Goal: Information Seeking & Learning: Learn about a topic

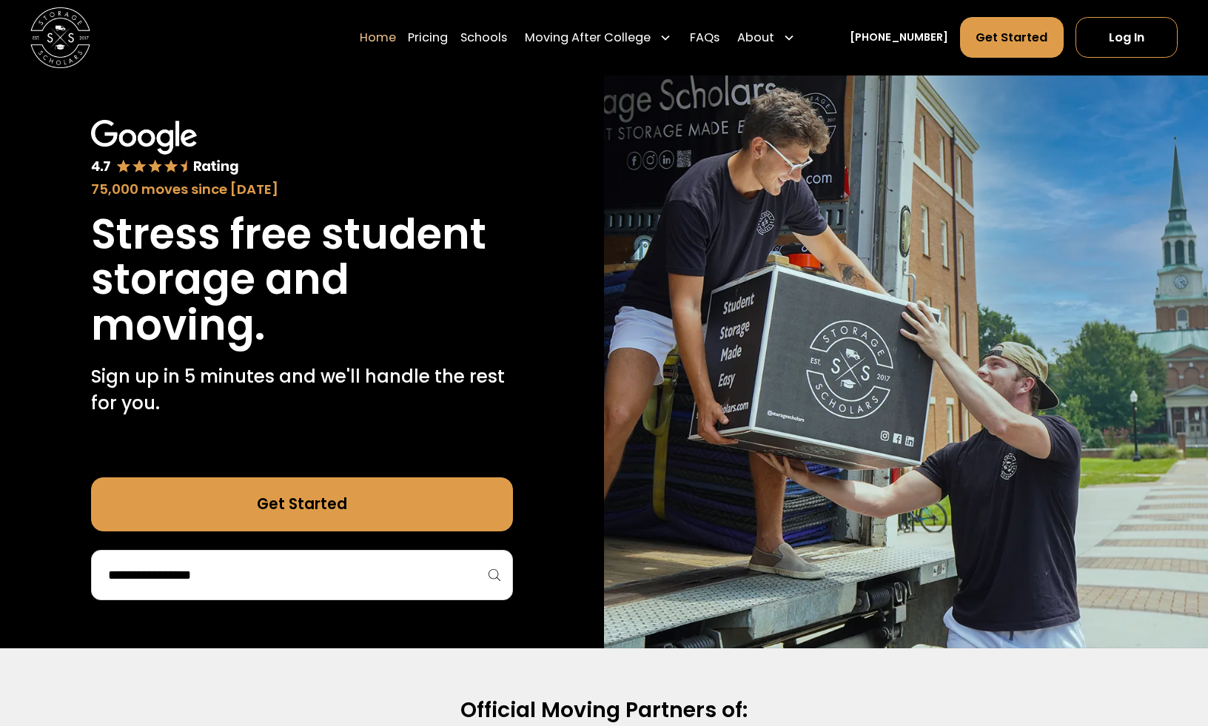
scroll to position [64, 0]
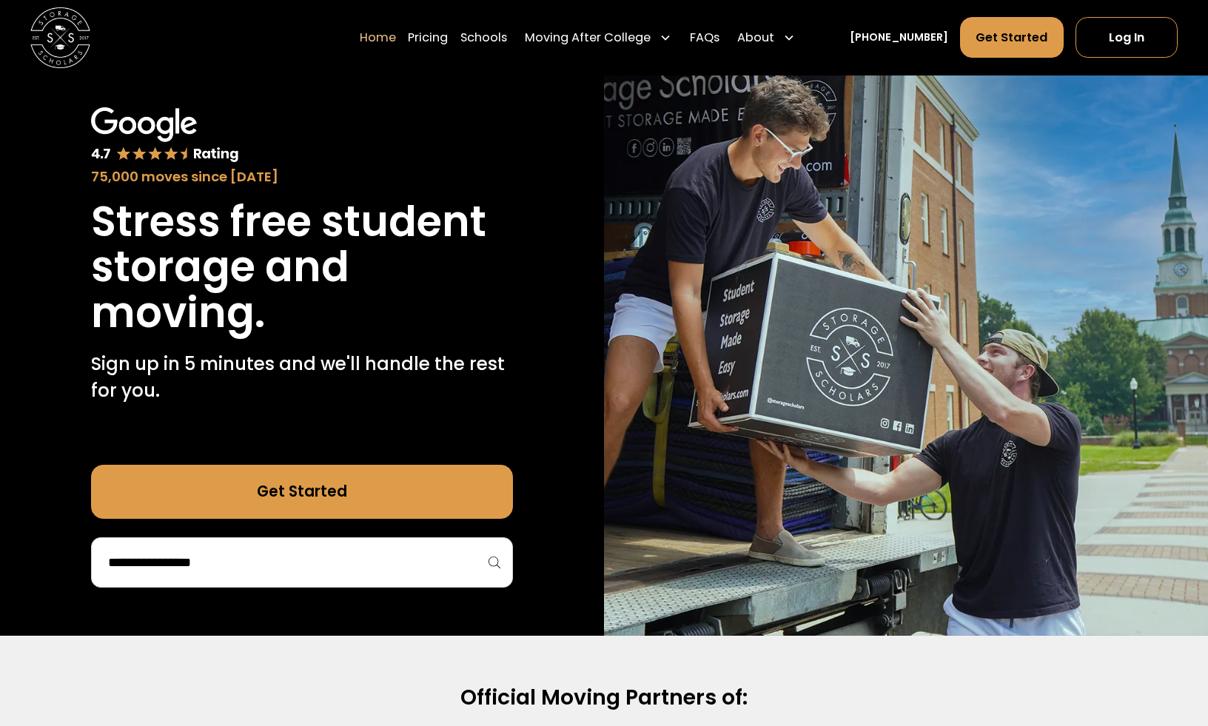
click at [326, 571] on input "search" at bounding box center [302, 562] width 390 height 25
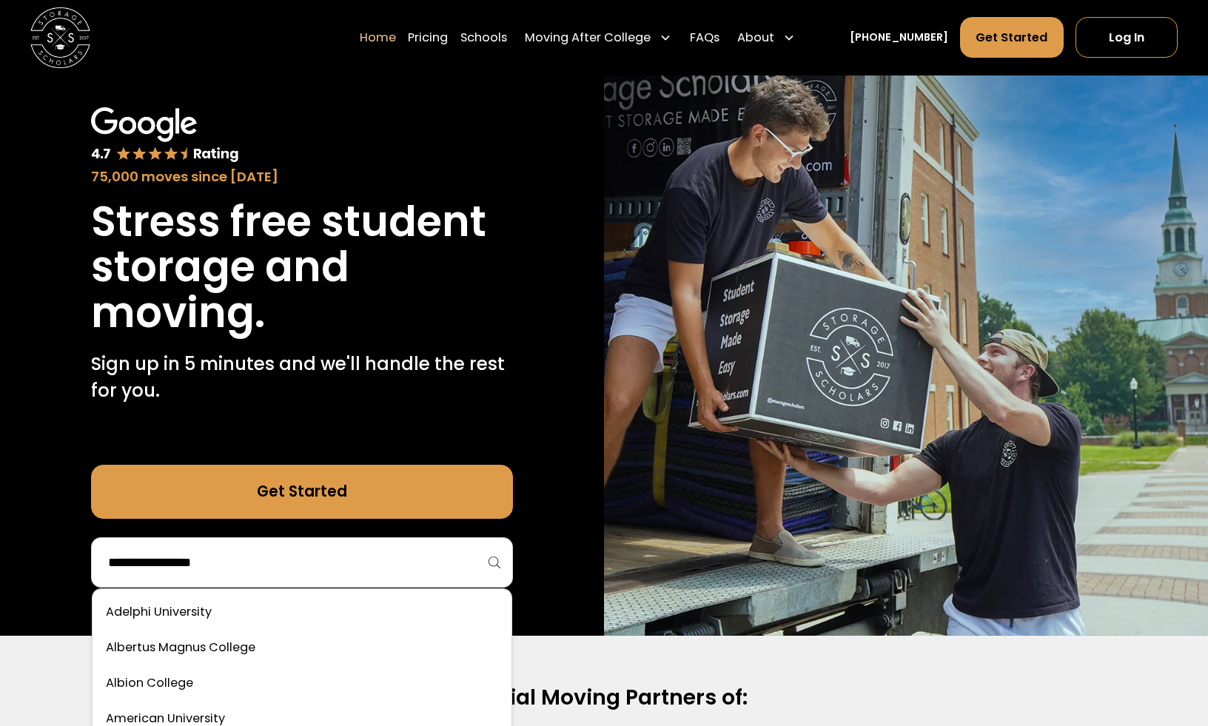
click at [82, 549] on div "75,000 moves since [DATE] Stress free student storage and moving. Sign up in 5 …" at bounding box center [302, 347] width 604 height 576
click at [174, 557] on input "search" at bounding box center [302, 562] width 390 height 25
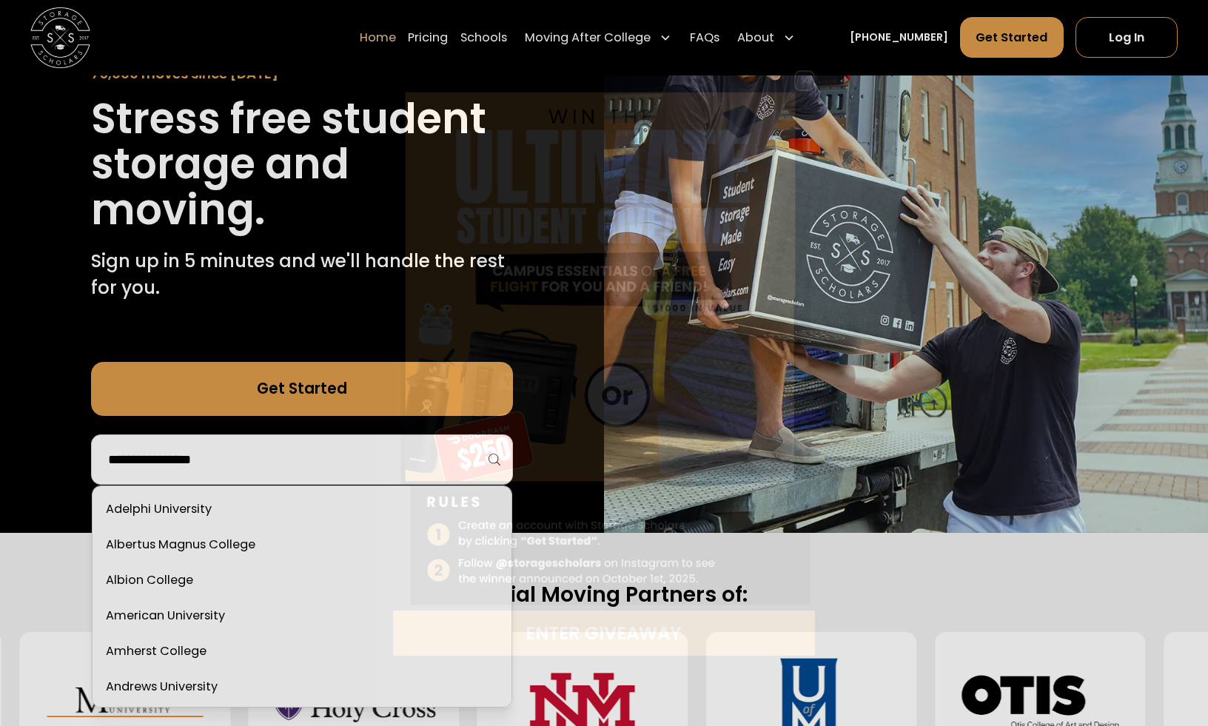
scroll to position [175, 0]
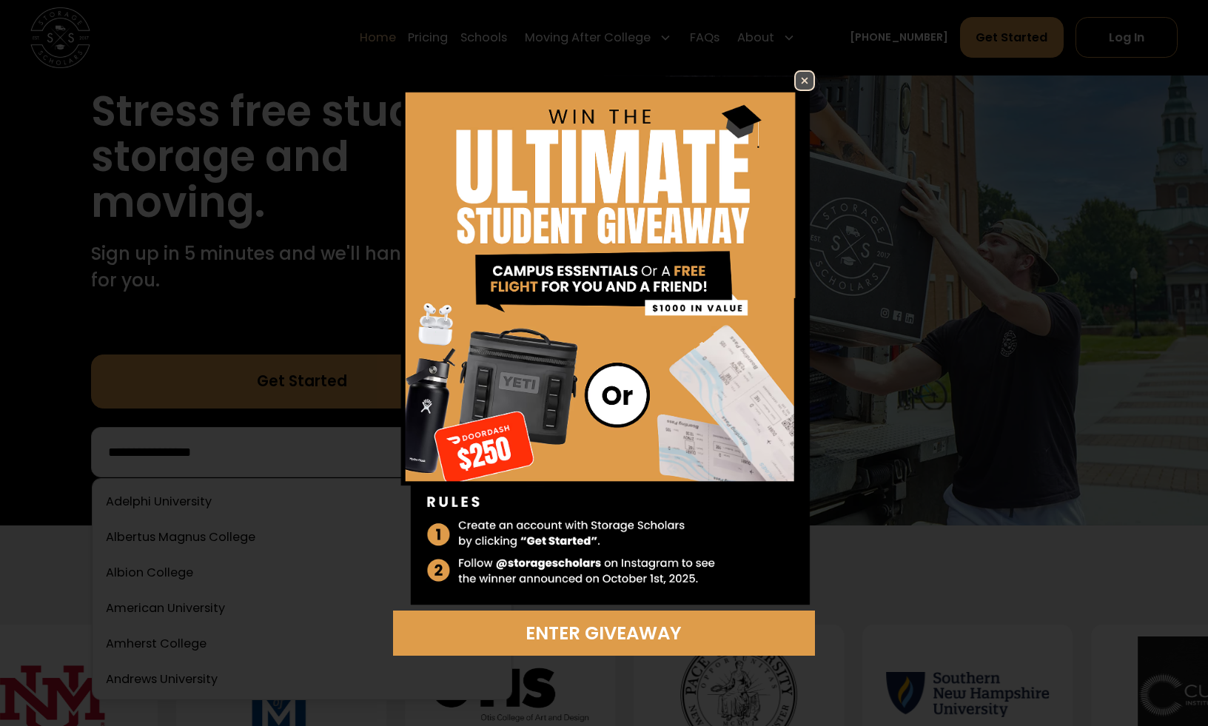
click at [810, 82] on img at bounding box center [804, 81] width 18 height 18
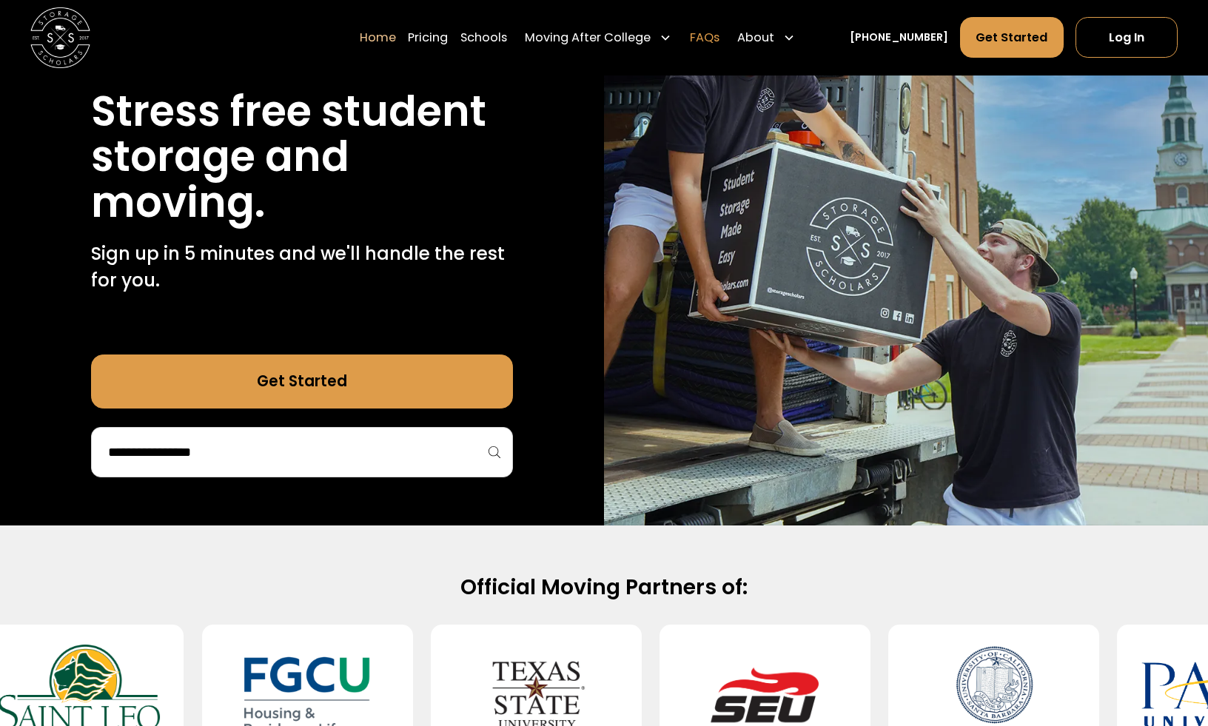
click at [719, 42] on link "FAQs" at bounding box center [705, 37] width 30 height 42
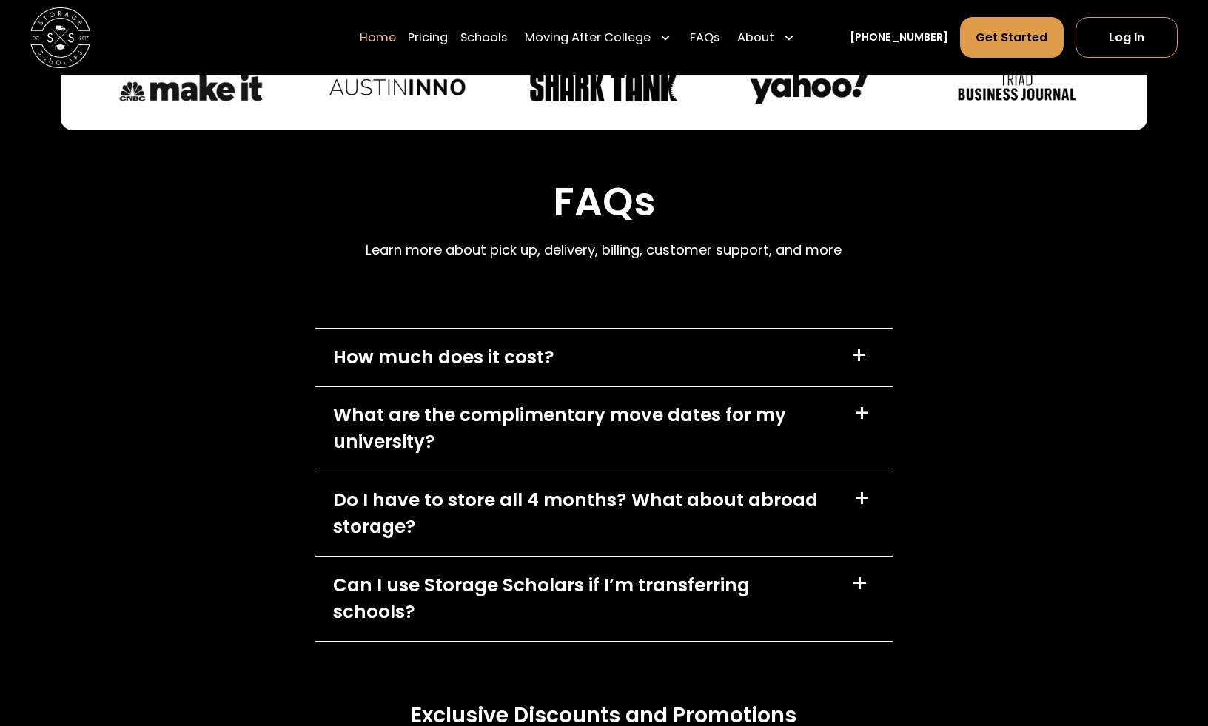
scroll to position [4244, 0]
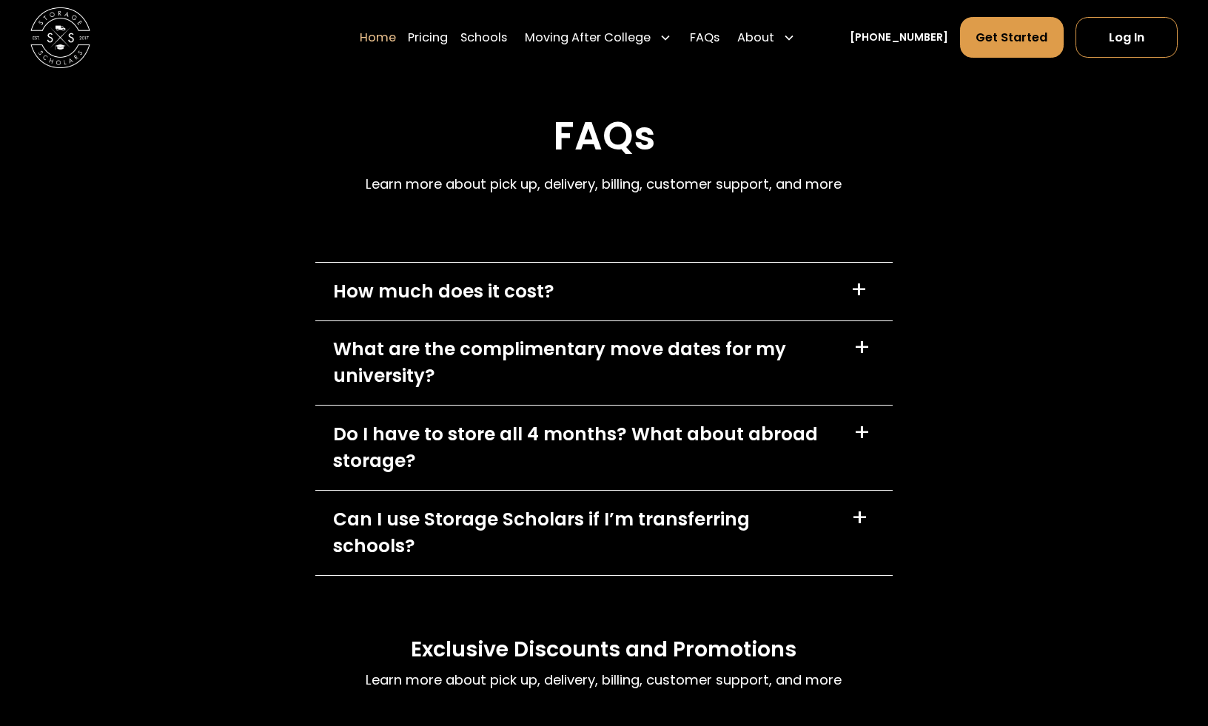
click at [632, 294] on div "How much does it cost? +" at bounding box center [604, 291] width 578 height 57
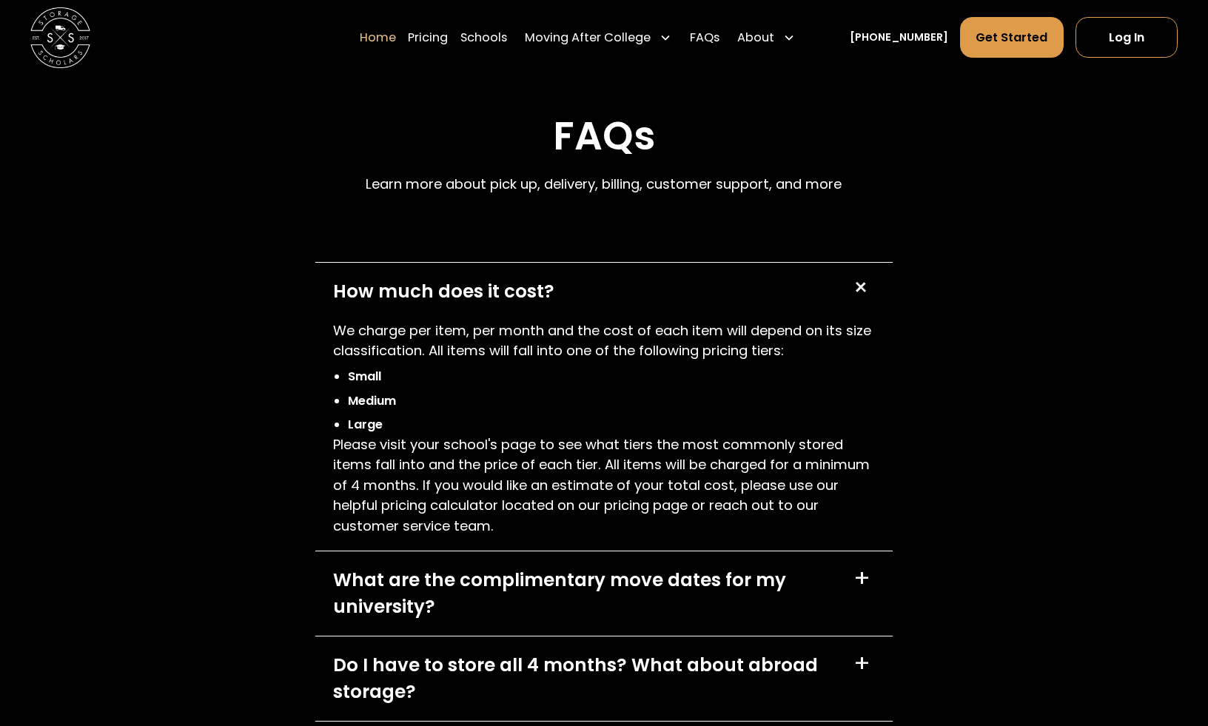
click at [632, 294] on div "How much does it cost? +" at bounding box center [604, 291] width 578 height 57
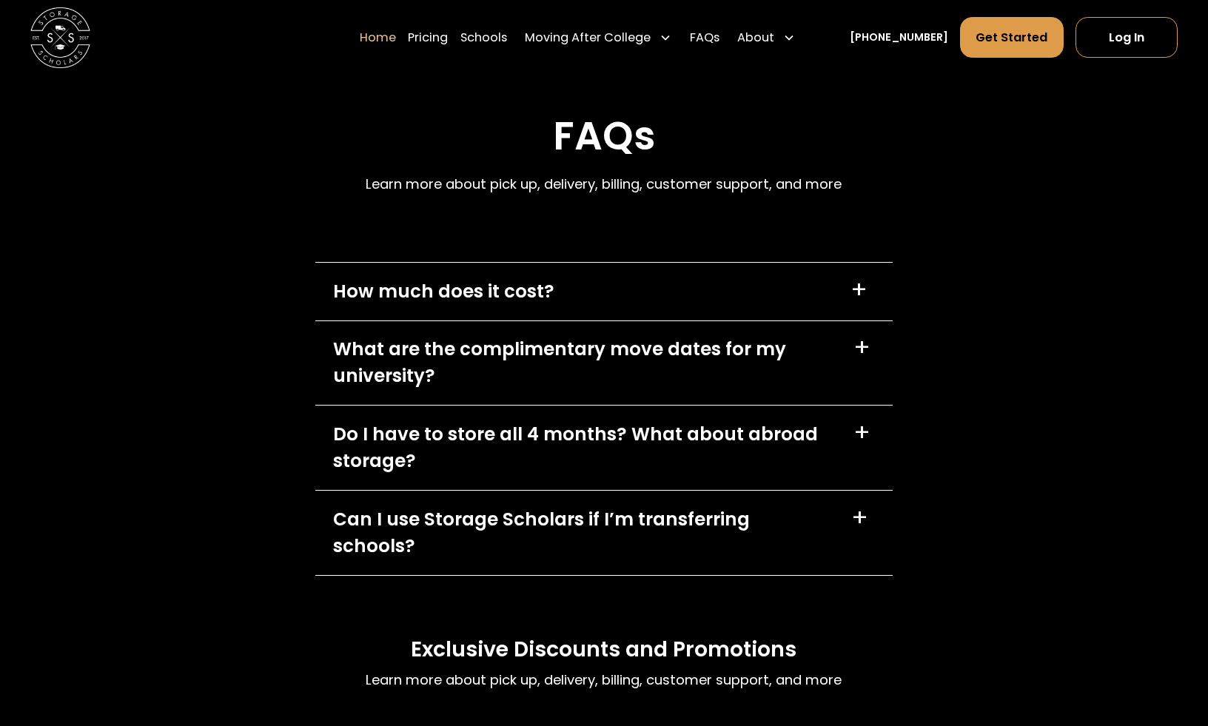
click at [674, 354] on div "What are the complimentary move dates for my university?" at bounding box center [584, 363] width 502 height 54
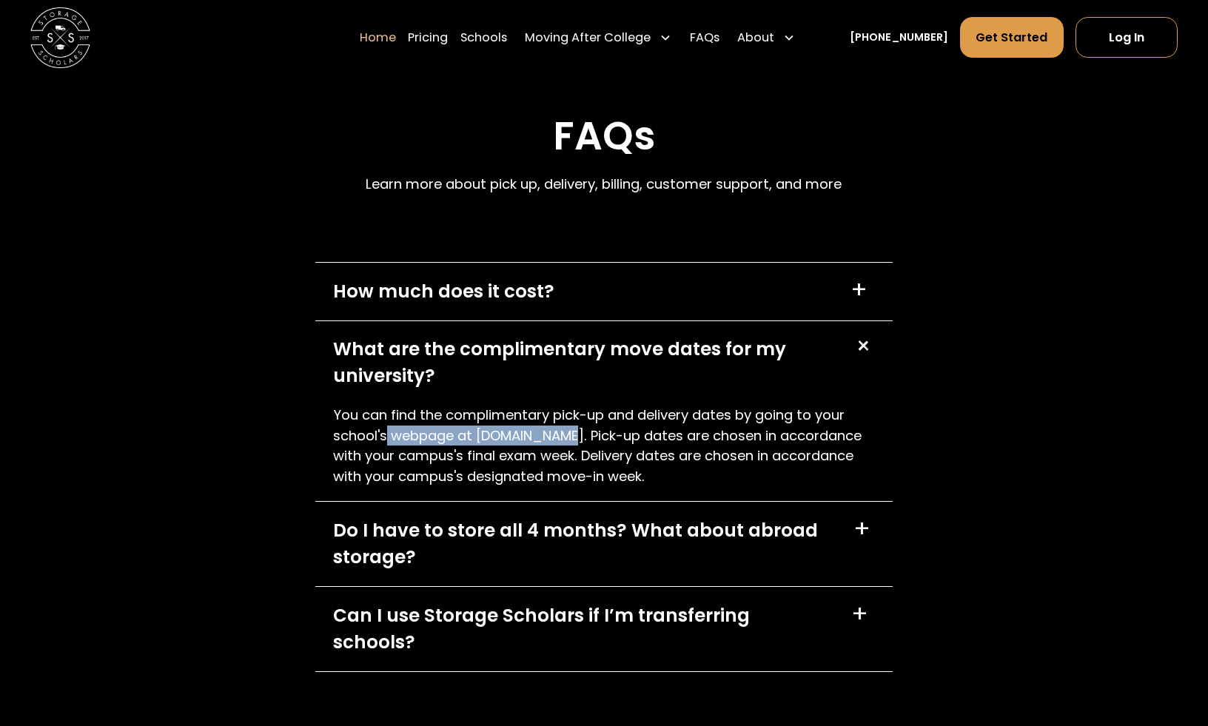
drag, startPoint x: 395, startPoint y: 426, endPoint x: 605, endPoint y: 426, distance: 209.4
click at [602, 426] on p "You can find the complimentary pick-up and delivery dates by going to your scho…" at bounding box center [604, 445] width 542 height 81
click at [605, 426] on p "You can find the complimentary pick-up and delivery dates by going to your scho…" at bounding box center [604, 445] width 542 height 81
drag, startPoint x: 369, startPoint y: 434, endPoint x: 727, endPoint y: 434, distance: 357.4
click at [721, 434] on p "You can find the complimentary pick-up and delivery dates by going to your scho…" at bounding box center [604, 445] width 542 height 81
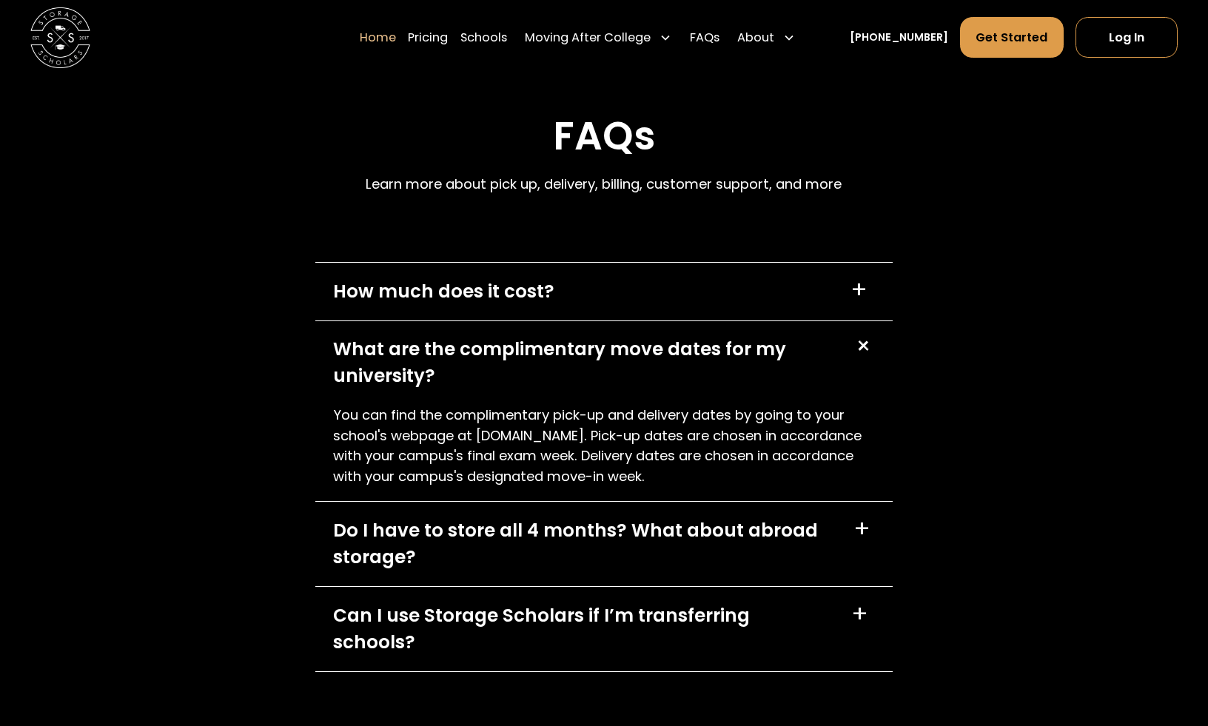
click at [727, 434] on p "You can find the complimentary pick-up and delivery dates by going to your scho…" at bounding box center [604, 445] width 542 height 81
drag, startPoint x: 623, startPoint y: 437, endPoint x: 648, endPoint y: 487, distance: 55.6
click at [647, 487] on div "You can find the complimentary pick-up and delivery dates by going to your scho…" at bounding box center [604, 453] width 578 height 96
click at [648, 487] on div "You can find the complimentary pick-up and delivery dates by going to your scho…" at bounding box center [604, 453] width 578 height 96
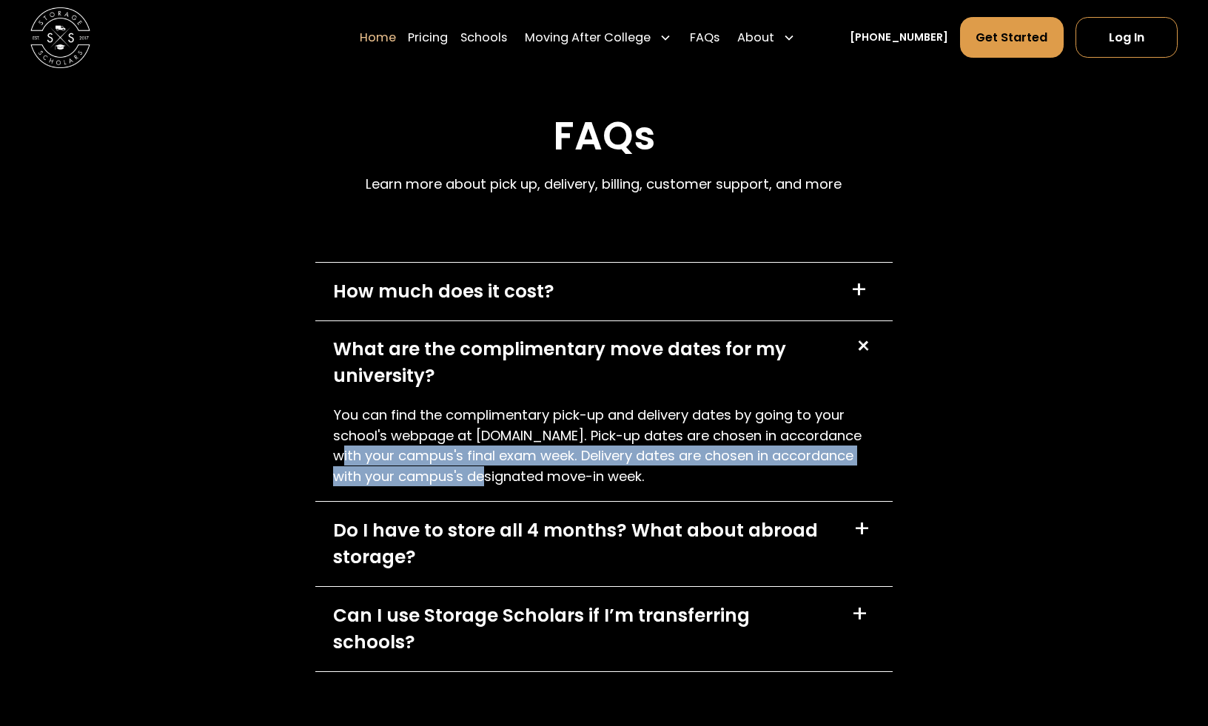
drag, startPoint x: 385, startPoint y: 454, endPoint x: 533, endPoint y: 475, distance: 149.5
click at [532, 475] on p "You can find the complimentary pick-up and delivery dates by going to your scho…" at bounding box center [604, 445] width 542 height 81
click at [533, 475] on p "You can find the complimentary pick-up and delivery dates by going to your scho…" at bounding box center [604, 445] width 542 height 81
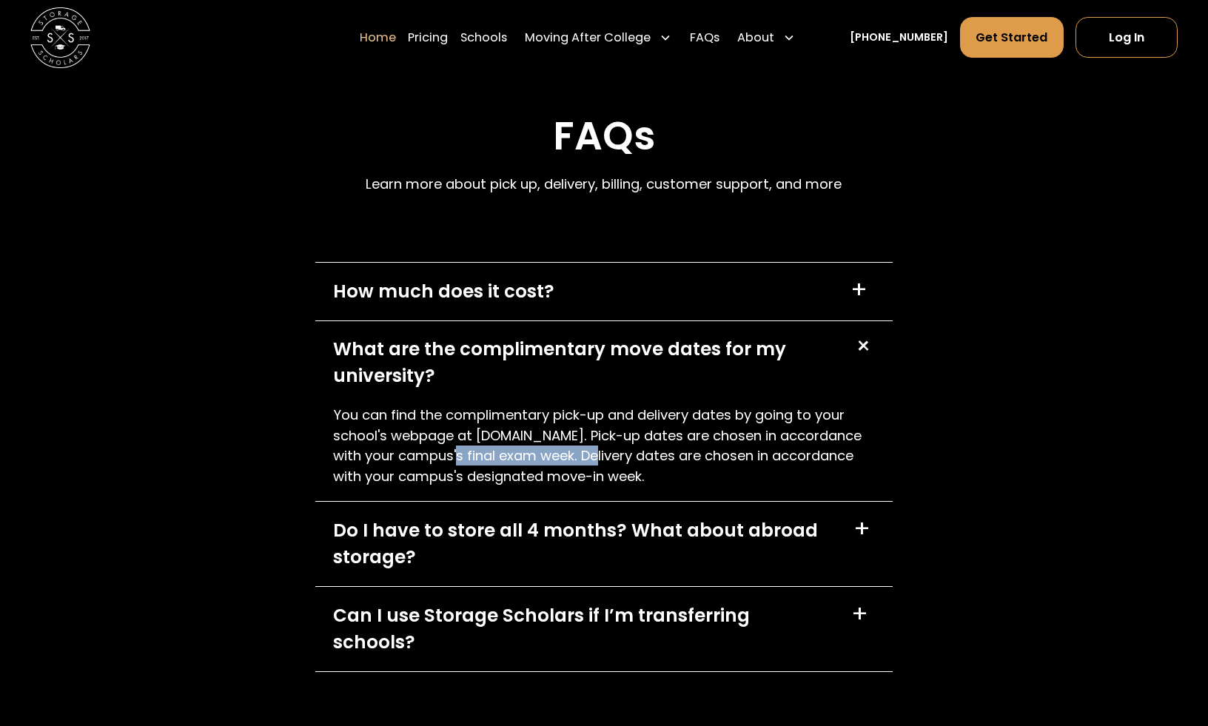
drag, startPoint x: 495, startPoint y: 451, endPoint x: 653, endPoint y: 448, distance: 158.4
click at [653, 448] on p "You can find the complimentary pick-up and delivery dates by going to your scho…" at bounding box center [604, 445] width 542 height 81
drag, startPoint x: 374, startPoint y: 476, endPoint x: 617, endPoint y: 487, distance: 243.0
click at [616, 487] on div "You can find the complimentary pick-up and delivery dates by going to your scho…" at bounding box center [604, 453] width 578 height 96
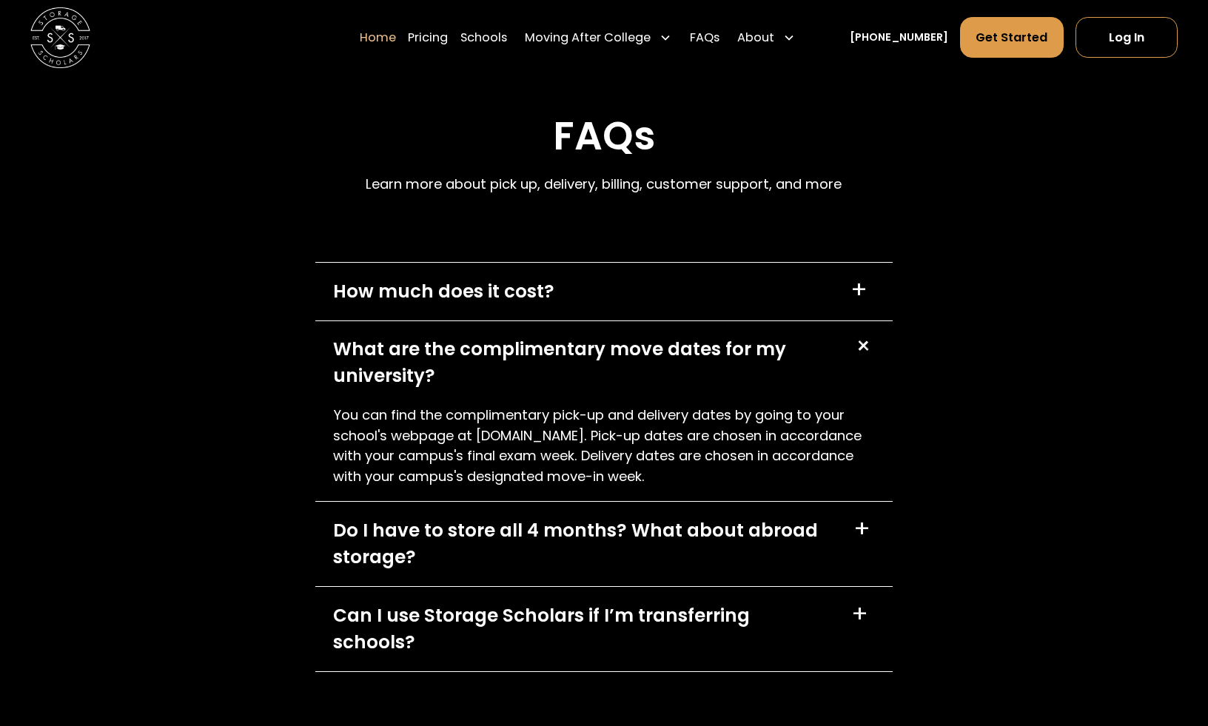
click at [617, 487] on div "You can find the complimentary pick-up and delivery dates by going to your scho…" at bounding box center [604, 453] width 578 height 96
drag, startPoint x: 494, startPoint y: 482, endPoint x: 718, endPoint y: 483, distance: 223.5
click at [715, 483] on p "You can find the complimentary pick-up and delivery dates by going to your scho…" at bounding box center [604, 445] width 542 height 81
click at [718, 483] on p "You can find the complimentary pick-up and delivery dates by going to your scho…" at bounding box center [604, 445] width 542 height 81
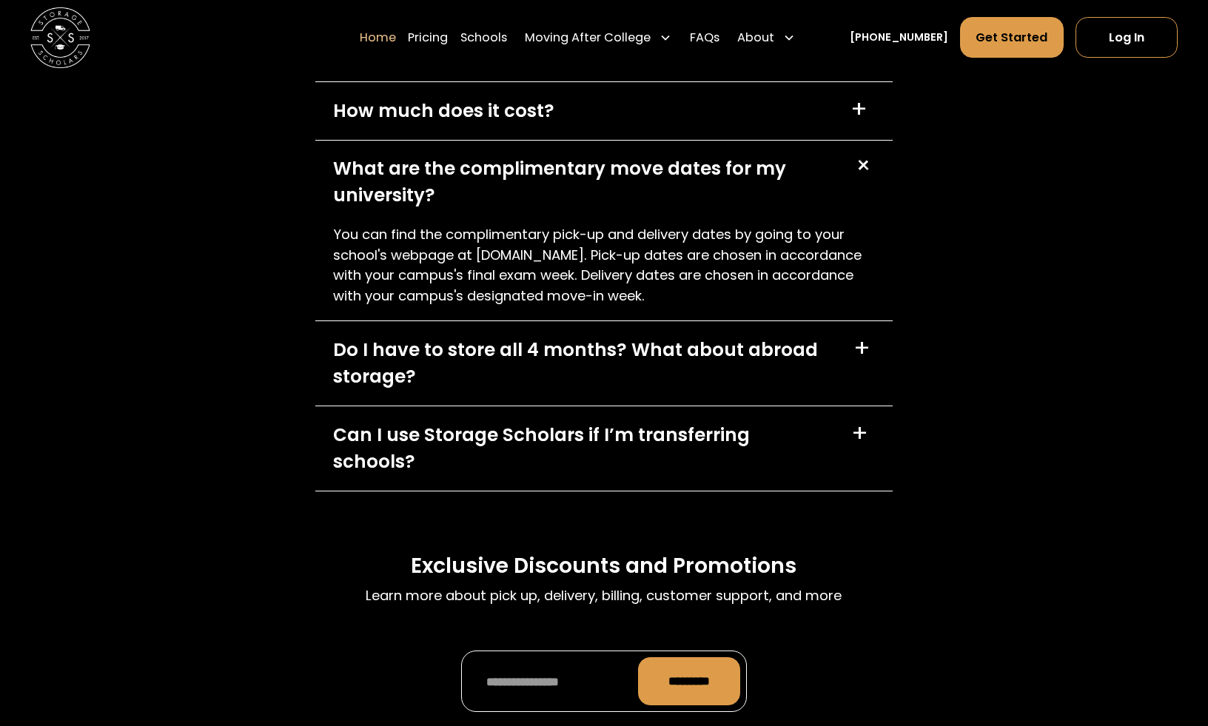
scroll to position [4446, 0]
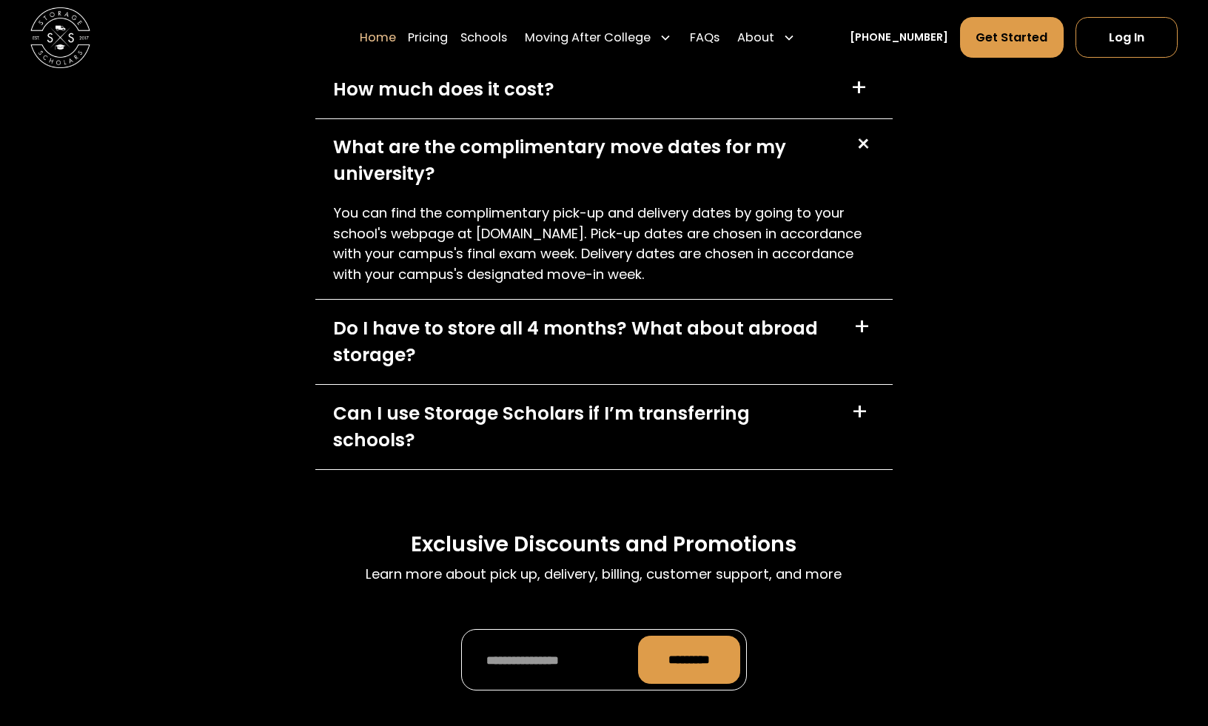
click at [670, 425] on div "Can I use Storage Scholars if I’m transferring schools?" at bounding box center [582, 427] width 499 height 54
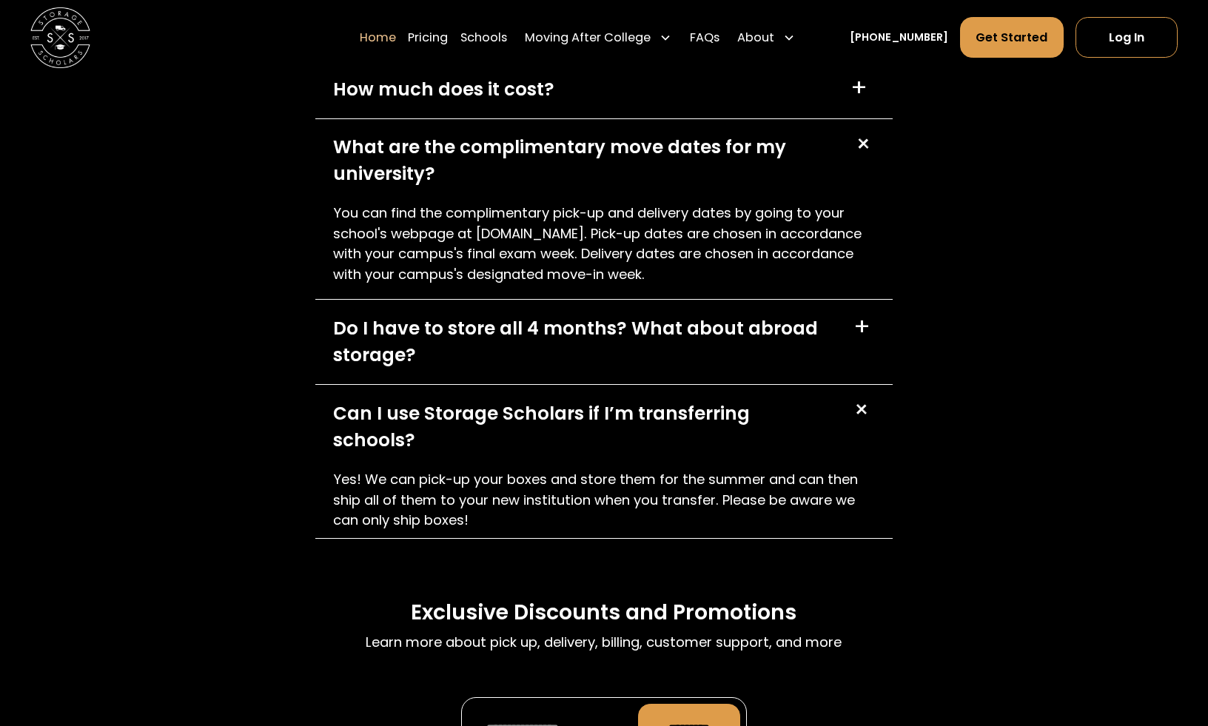
click at [670, 425] on div "Can I use Storage Scholars if I’m transferring schools?" at bounding box center [582, 427] width 499 height 54
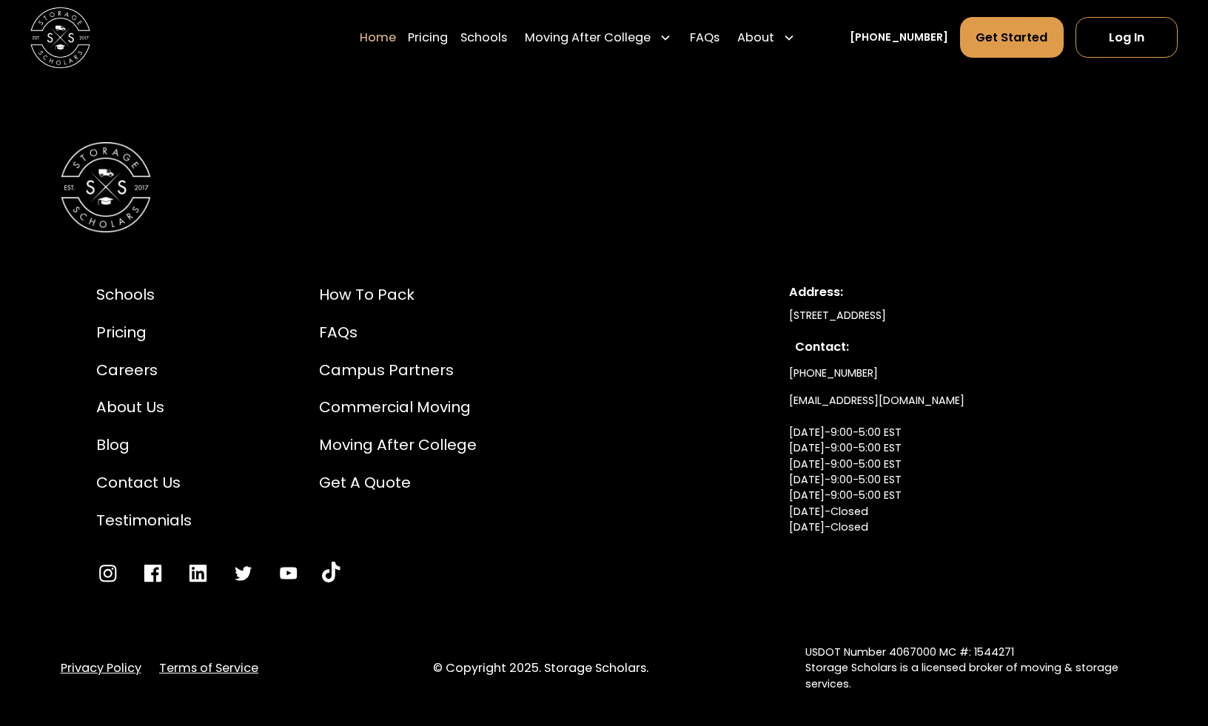
scroll to position [5132, 0]
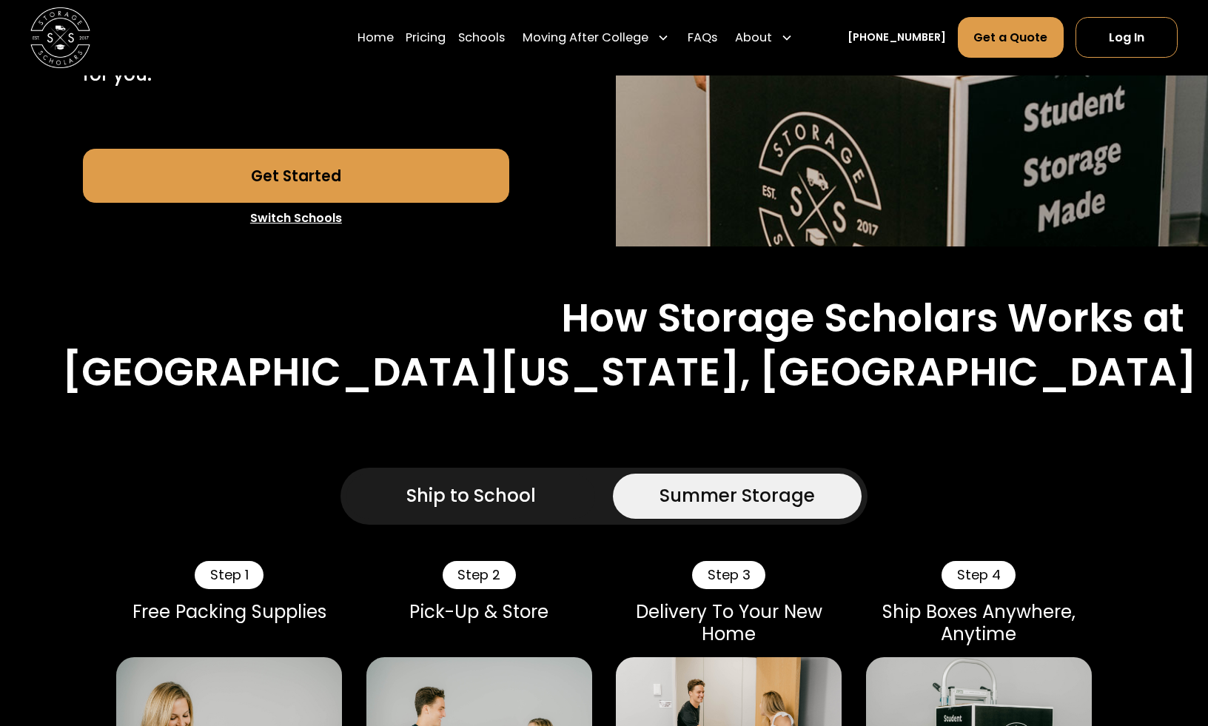
scroll to position [613, 0]
